Goal: Task Accomplishment & Management: Complete application form

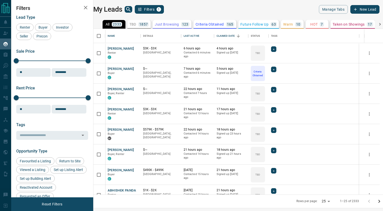
scroll to position [165, 287]
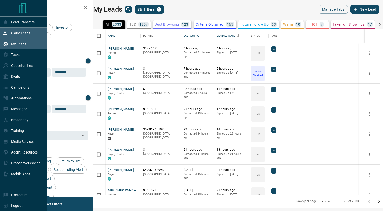
click at [19, 36] on div "Claim Leads" at bounding box center [16, 33] width 27 height 8
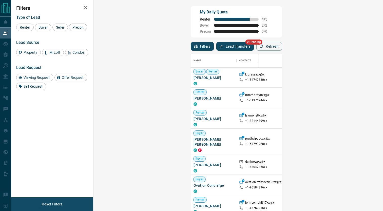
scroll to position [129, 0]
click at [193, 142] on div "Buyer [PERSON_NAME] [PERSON_NAME]" at bounding box center [213, 140] width 40 height 21
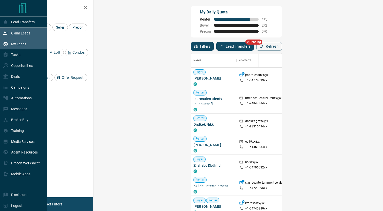
click at [17, 45] on p "My Leads" at bounding box center [18, 44] width 15 height 4
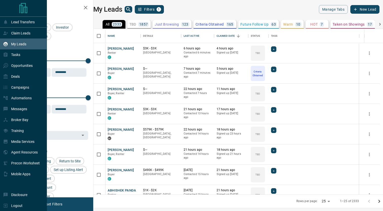
scroll to position [165, 287]
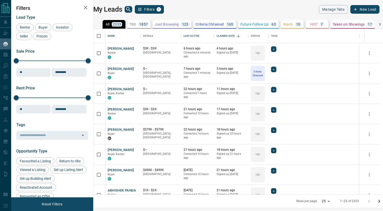
click at [130, 10] on icon "search button" at bounding box center [128, 9] width 4 height 4
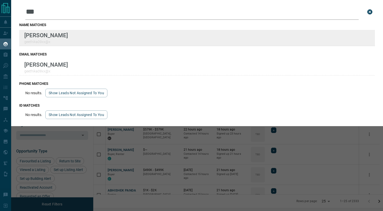
type input "***"
click at [68, 36] on p "[PERSON_NAME]" at bounding box center [46, 35] width 44 height 7
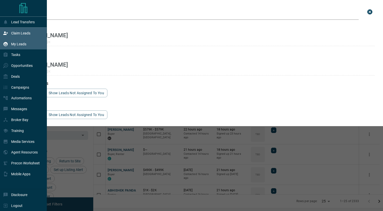
click at [17, 33] on p "Claim Leads" at bounding box center [20, 33] width 19 height 4
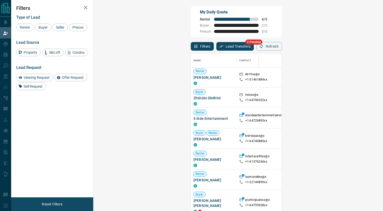
scroll to position [69, 0]
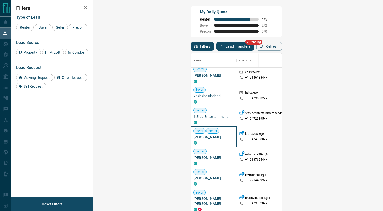
click at [193, 138] on span "[PERSON_NAME]" at bounding box center [213, 136] width 40 height 5
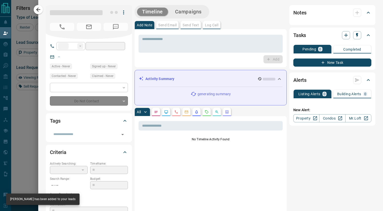
type input "**"
type input "**********"
type input "**"
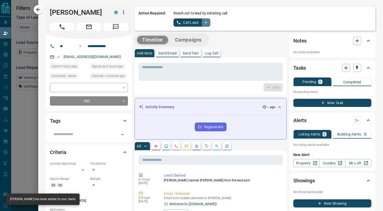
click at [206, 22] on icon "split button" at bounding box center [206, 22] width 6 height 6
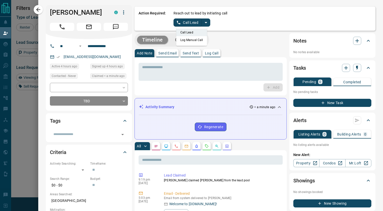
click at [196, 40] on li "Log Manual Call" at bounding box center [191, 40] width 31 height 8
click at [182, 21] on button "Log Manual Call" at bounding box center [189, 22] width 33 height 8
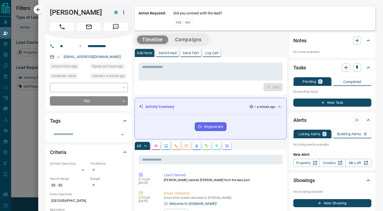
click at [189, 22] on button "No" at bounding box center [187, 22] width 9 height 8
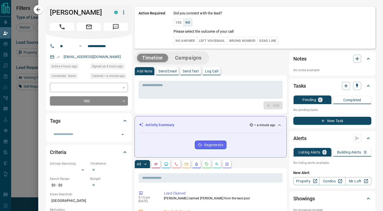
click at [188, 44] on button "No Answer" at bounding box center [184, 41] width 23 height 8
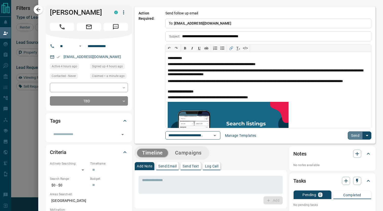
click at [356, 136] on button "Send" at bounding box center [354, 135] width 15 height 8
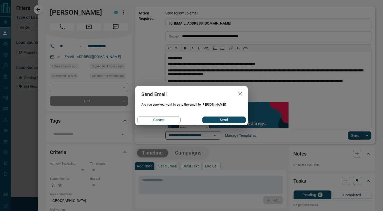
click at [226, 121] on button "Send" at bounding box center [223, 119] width 43 height 7
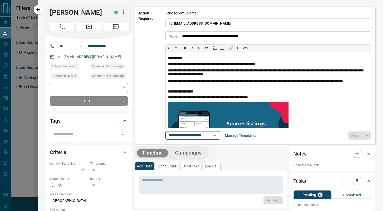
click at [20, 77] on div at bounding box center [191, 105] width 383 height 211
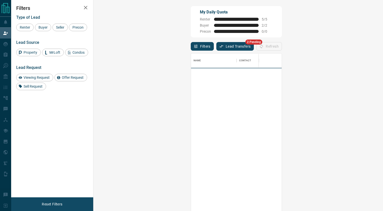
scroll to position [160, 278]
